Goal: Task Accomplishment & Management: Manage account settings

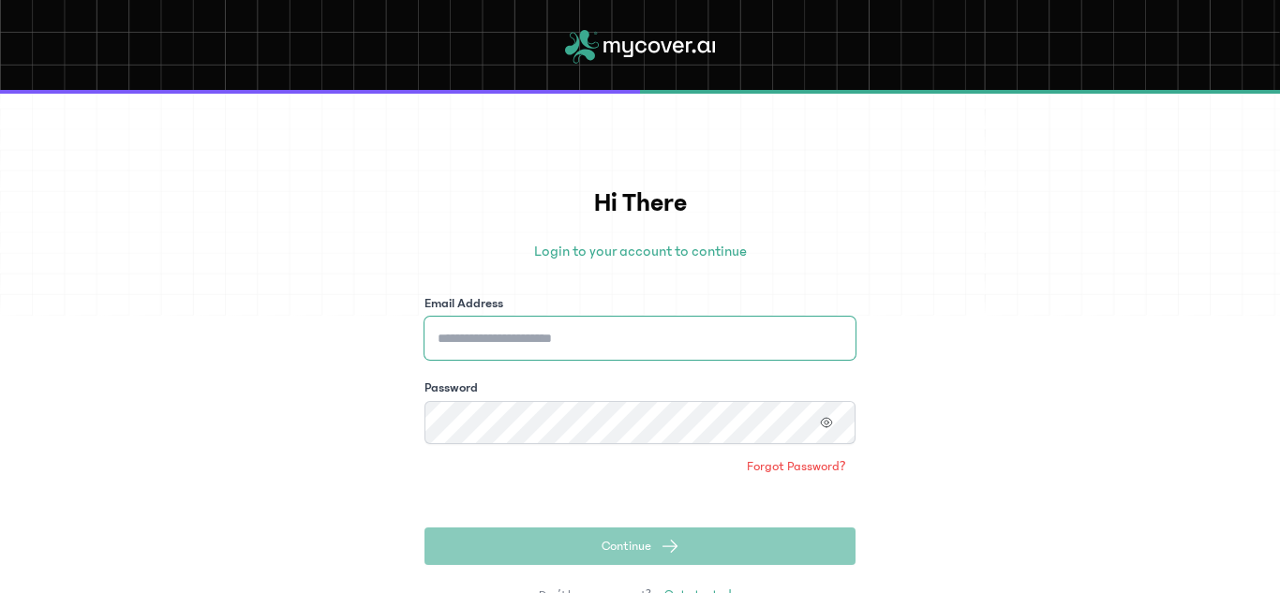
click at [548, 341] on input "Email Address" at bounding box center [640, 338] width 431 height 43
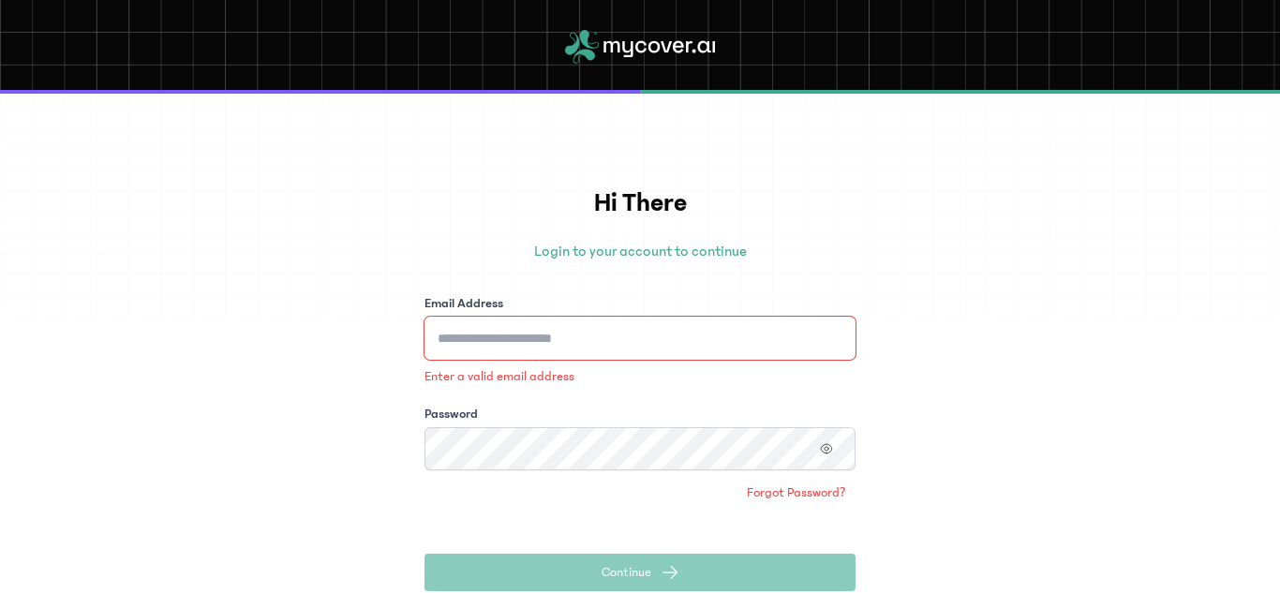
type input "**********"
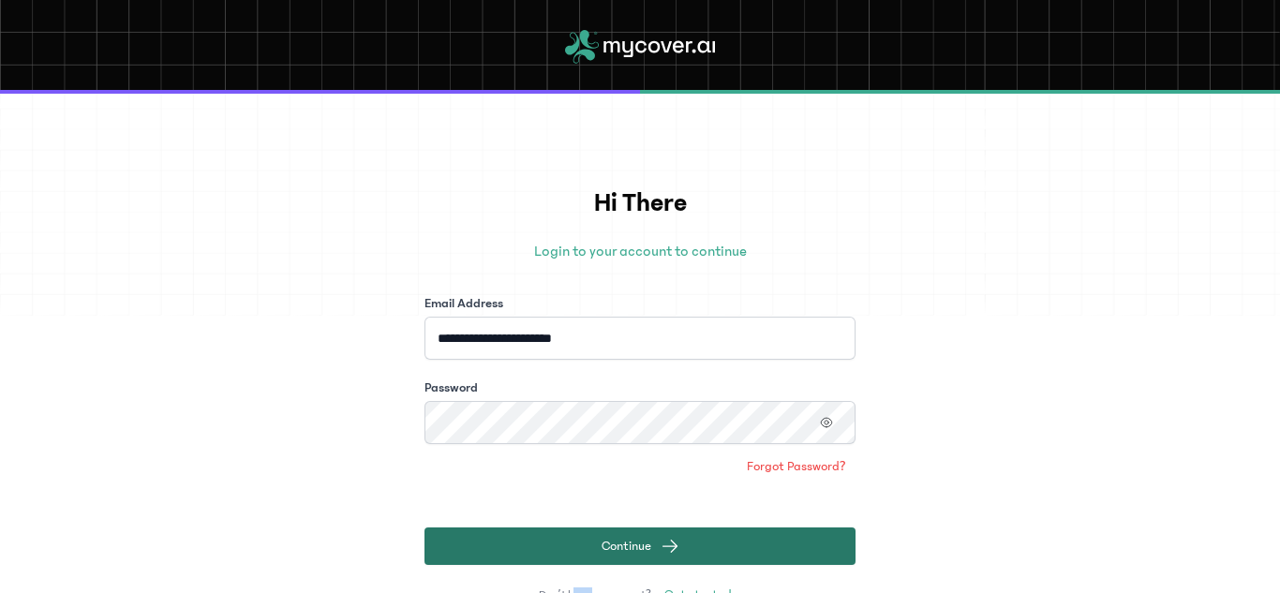
drag, startPoint x: 575, startPoint y: 571, endPoint x: 600, endPoint y: 562, distance: 26.7
click at [600, 562] on div "**********" at bounding box center [640, 397] width 431 height 426
click at [619, 551] on span "Continue" at bounding box center [627, 546] width 50 height 19
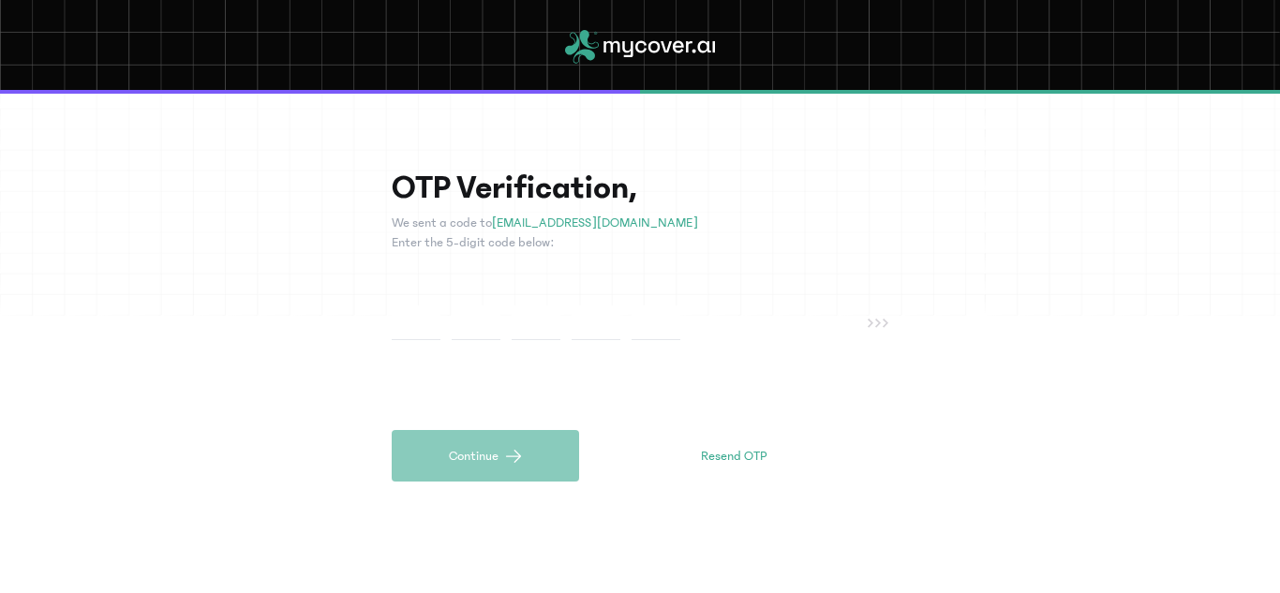
type input "*"
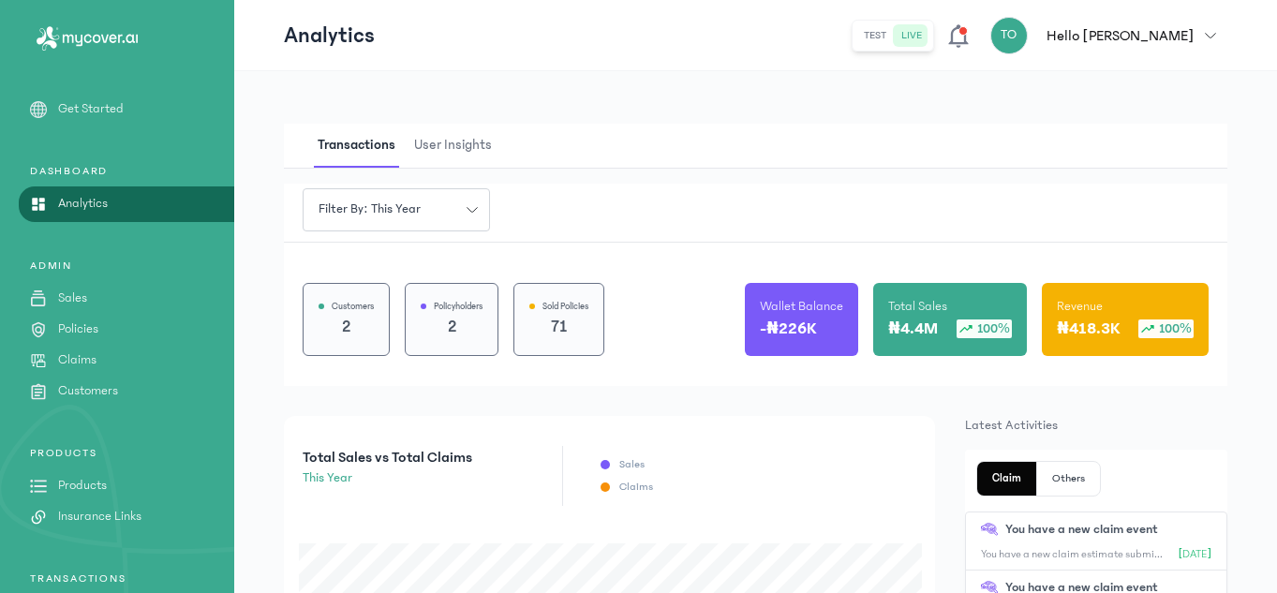
click at [1066, 552] on p "You have a new claim estimate submitted by Gbovo - [EMAIL_ADDRESS][DOMAIN_NAME]." at bounding box center [1072, 554] width 182 height 15
click at [1052, 34] on div "test live TO Hello [PERSON_NAME] Oyeniyi [EMAIL_ADDRESS][DOMAIN_NAME] Manager R…" at bounding box center [1040, 35] width 376 height 37
click at [972, 36] on icon at bounding box center [959, 35] width 26 height 26
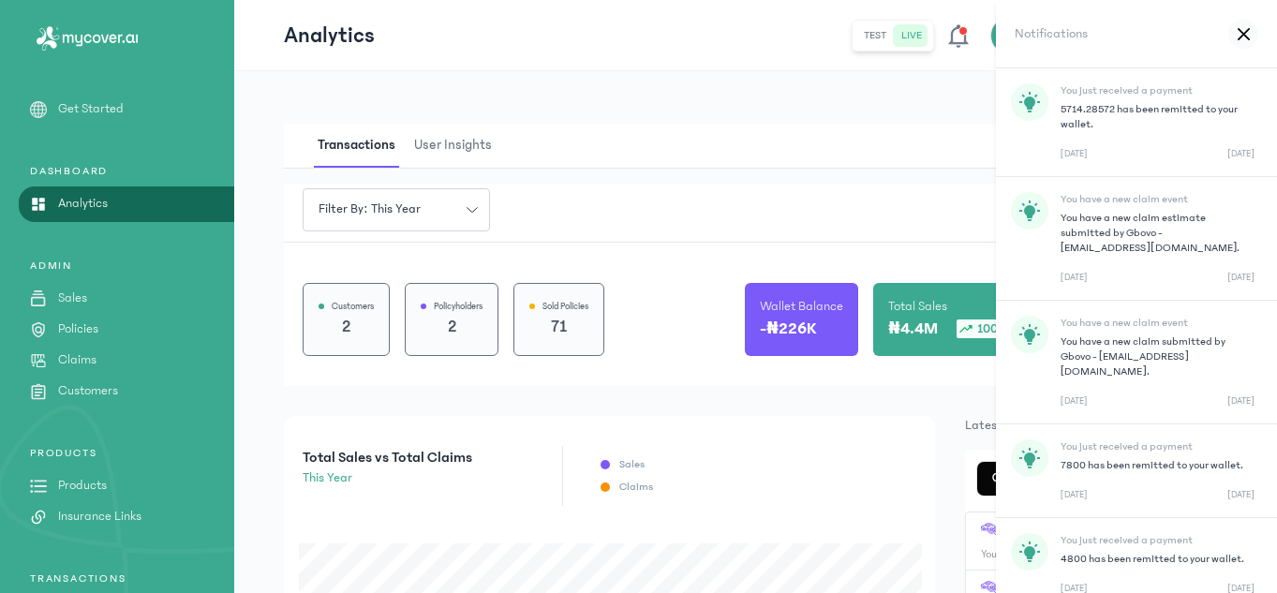
click at [1238, 30] on icon at bounding box center [1244, 34] width 12 height 14
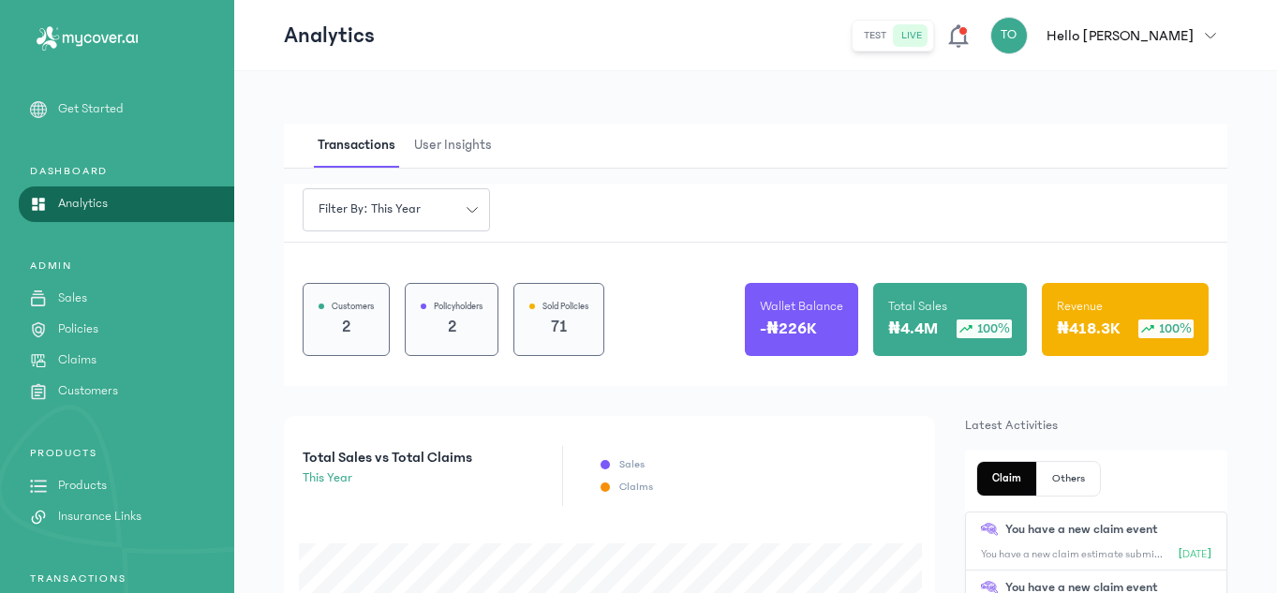
scroll to position [211, 0]
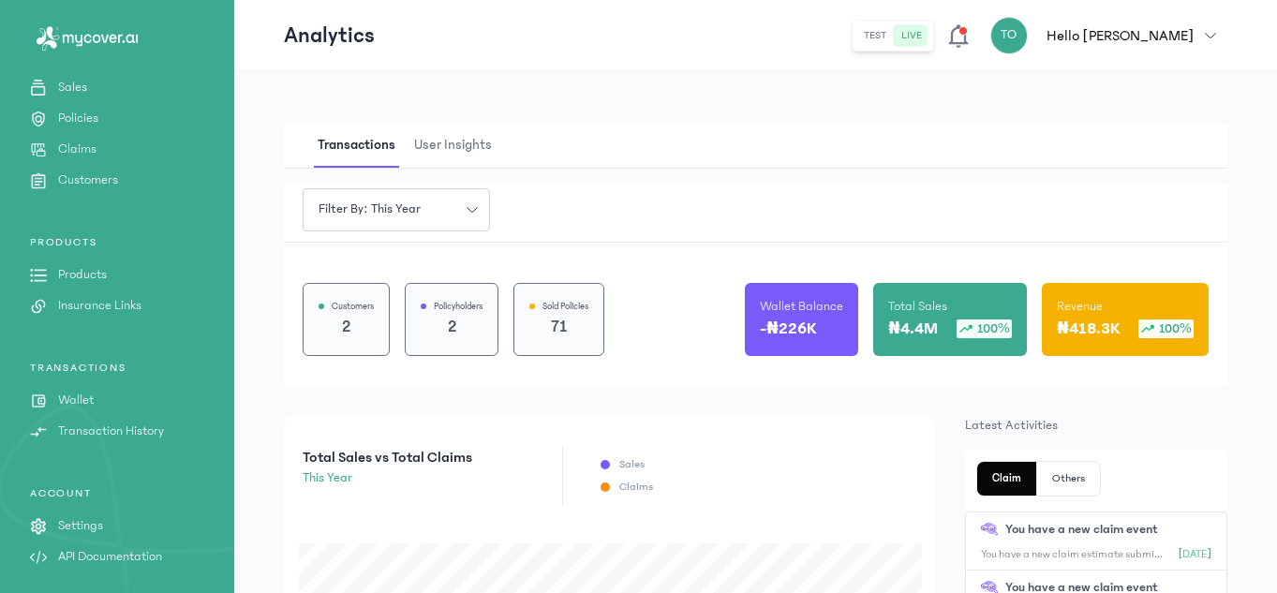
click at [68, 86] on p "Sales" at bounding box center [72, 88] width 29 height 20
